Goal: Communication & Community: Answer question/provide support

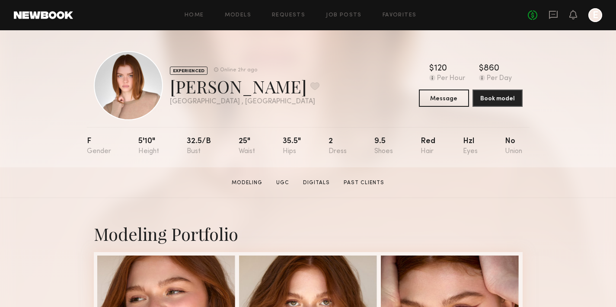
click at [559, 16] on div "No fees up to $5,000 E" at bounding box center [565, 15] width 74 height 14
click at [552, 12] on icon at bounding box center [553, 15] width 9 height 8
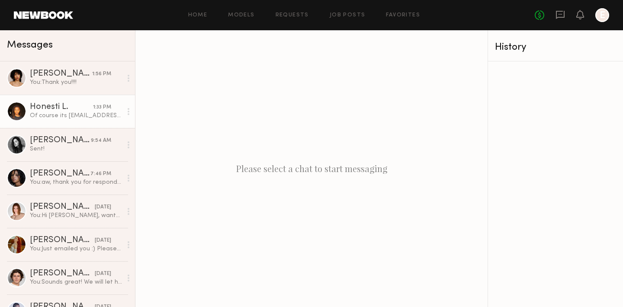
click at [36, 106] on div "Honesti L." at bounding box center [61, 107] width 63 height 9
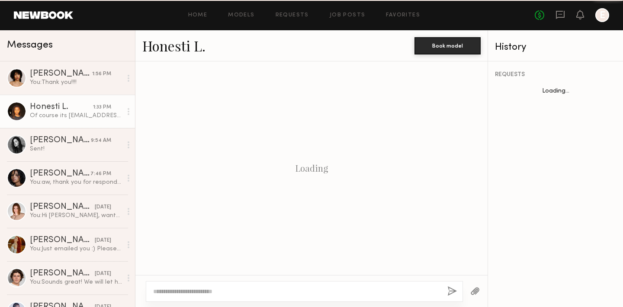
scroll to position [430, 0]
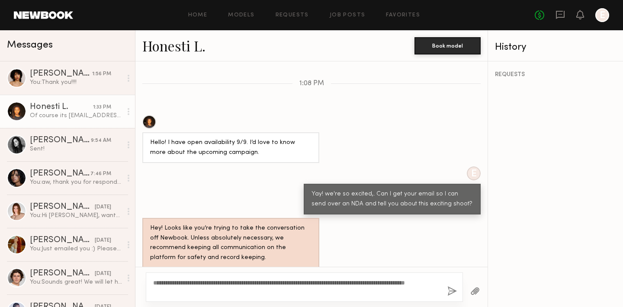
drag, startPoint x: 210, startPoint y: 291, endPoint x: 155, endPoint y: 278, distance: 55.9
click at [139, 271] on div "**********" at bounding box center [311, 287] width 352 height 40
type textarea "**********"
click at [455, 292] on button "button" at bounding box center [452, 291] width 10 height 11
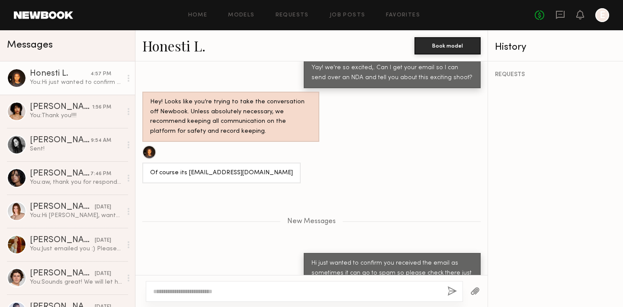
scroll to position [609, 0]
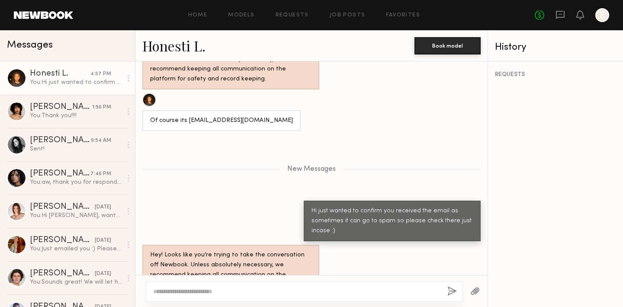
click at [48, 78] on div "Honesti L." at bounding box center [60, 74] width 61 height 9
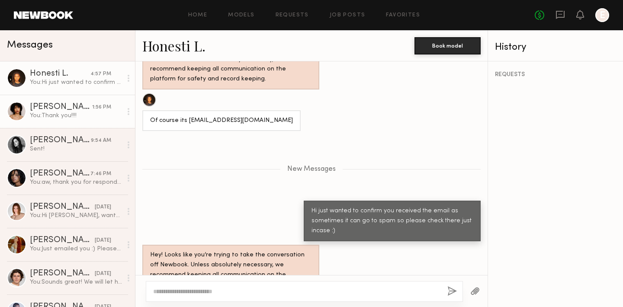
click at [51, 112] on div "You: Thank you!!!!" at bounding box center [76, 116] width 92 height 8
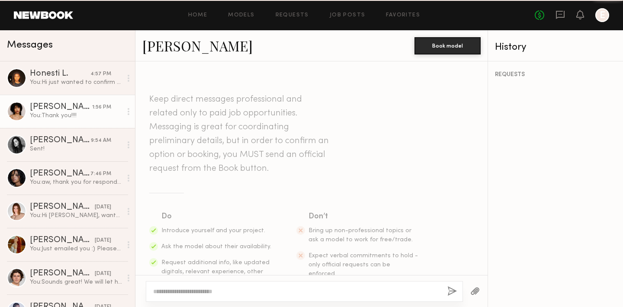
scroll to position [707, 0]
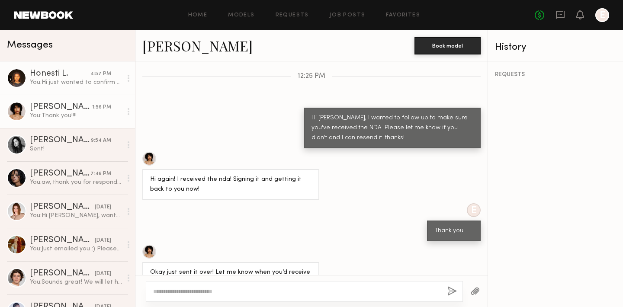
click at [42, 73] on div "Honesti L." at bounding box center [60, 74] width 61 height 9
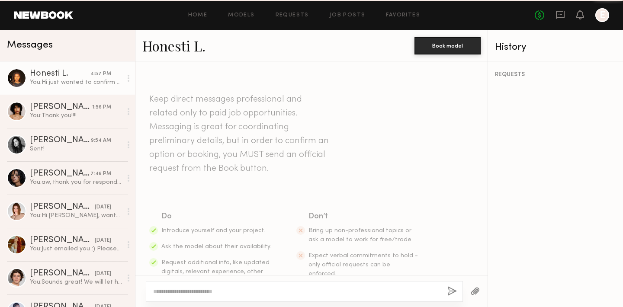
scroll to position [542, 0]
